Goal: Information Seeking & Learning: Learn about a topic

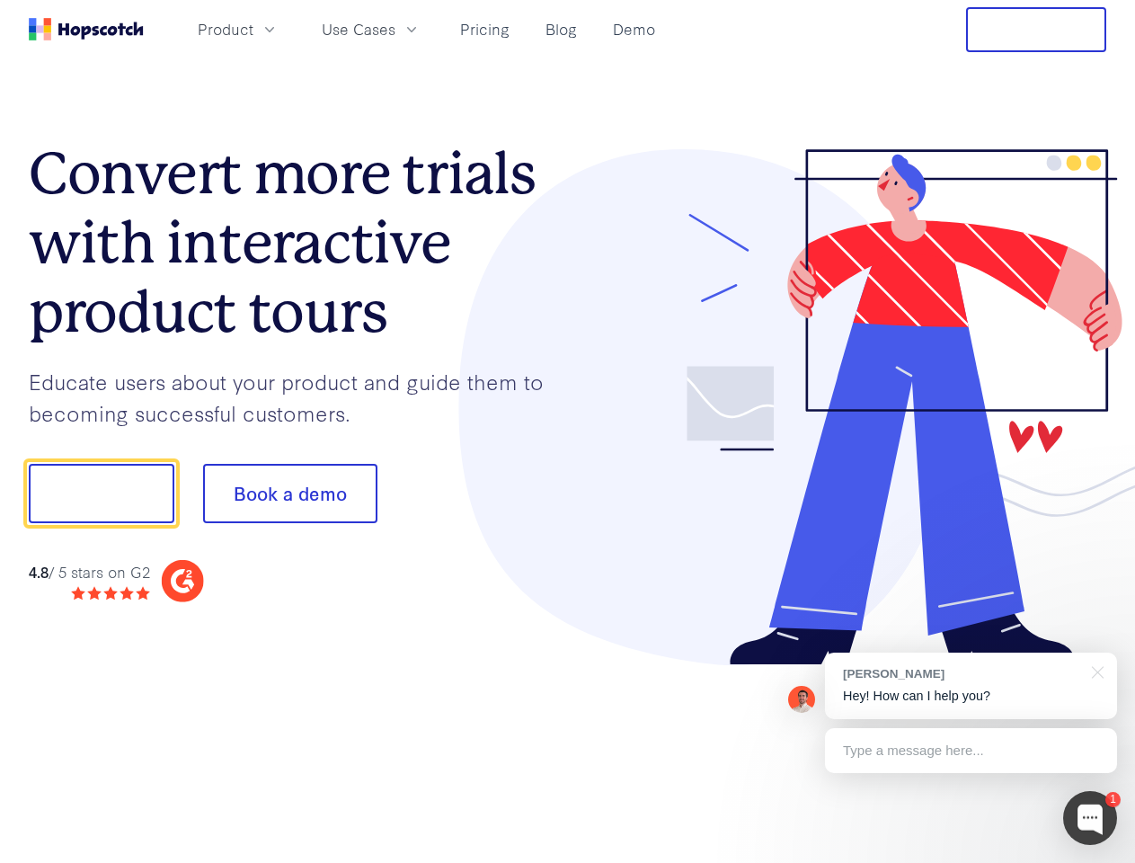
click at [568, 431] on div at bounding box center [837, 407] width 539 height 517
click at [253, 29] on span "Product" at bounding box center [226, 29] width 56 height 22
click at [396, 29] on span "Use Cases" at bounding box center [359, 29] width 74 height 22
click at [1036, 30] on button "Free Trial" at bounding box center [1036, 29] width 140 height 45
click at [101, 494] on button "Show me!" at bounding box center [102, 493] width 146 height 59
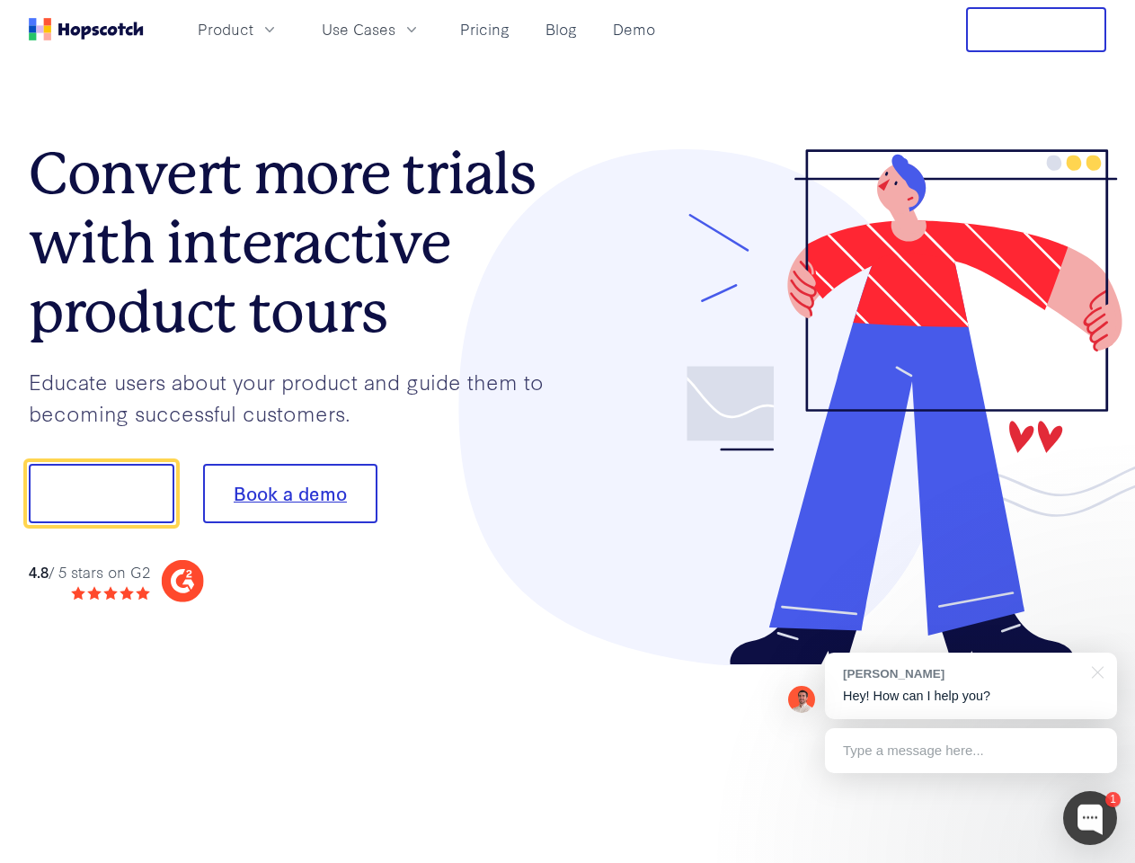
click at [289, 494] on button "Book a demo" at bounding box center [290, 493] width 174 height 59
click at [1090, 818] on div at bounding box center [1090, 818] width 54 height 54
click at [971, 686] on div "[PERSON_NAME] Hey! How can I help you?" at bounding box center [971, 686] width 292 height 67
click at [1095, 671] on div at bounding box center [1094, 671] width 45 height 37
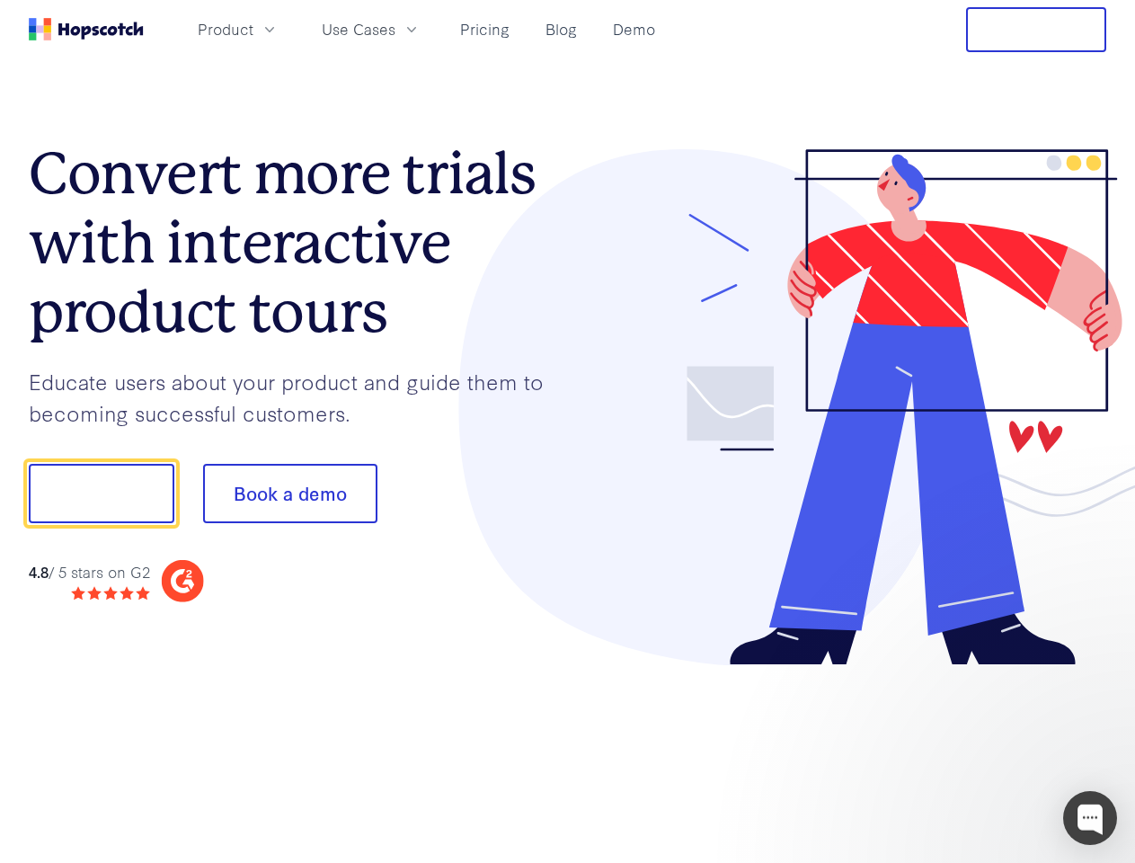
click at [971, 751] on div at bounding box center [948, 611] width 337 height 359
